Goal: Use online tool/utility: Utilize a website feature to perform a specific function

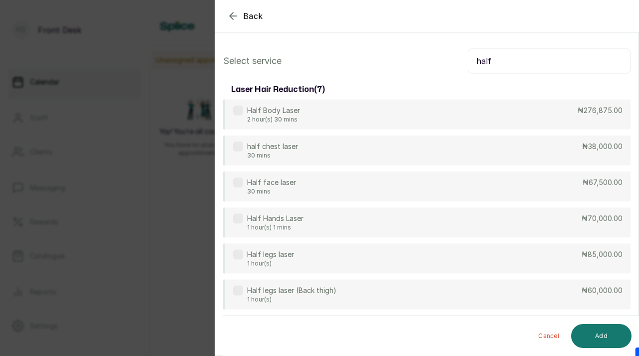
scroll to position [649, 0]
click at [492, 57] on input "half" at bounding box center [549, 60] width 163 height 25
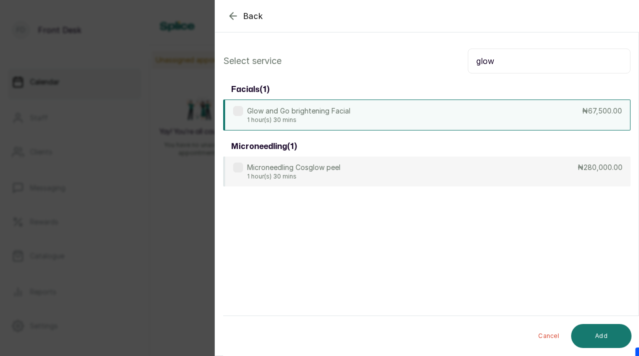
type input "glow"
click at [238, 113] on label at bounding box center [238, 111] width 10 height 10
